Goal: Navigation & Orientation: Find specific page/section

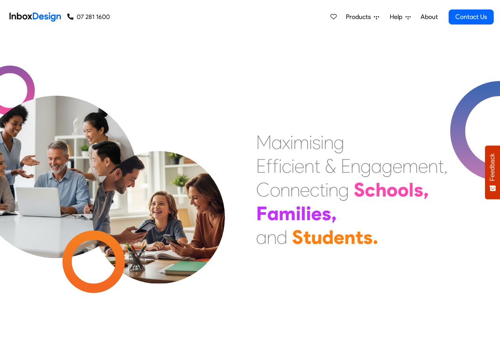
click at [430, 17] on link "About" at bounding box center [429, 17] width 22 height 16
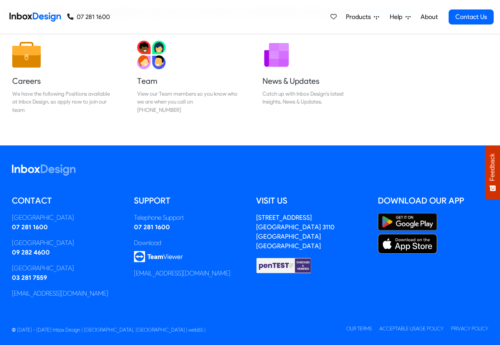
scroll to position [131, 0]
